Goal: Check status: Check status

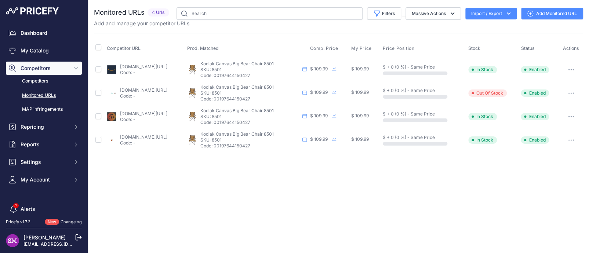
click at [573, 91] on button "button" at bounding box center [570, 93] width 15 height 10
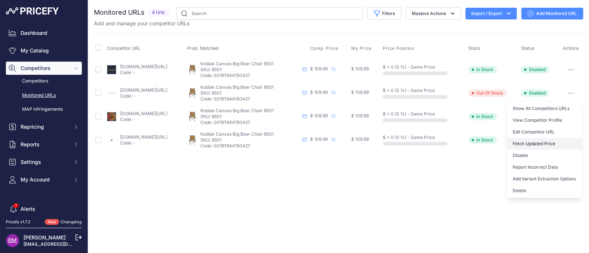
click at [540, 142] on button "Fetch Updated Price" at bounding box center [544, 144] width 75 height 12
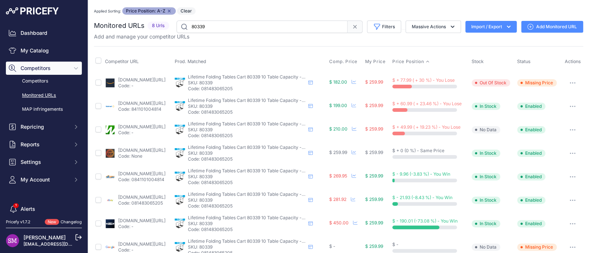
scroll to position [12, 0]
